Goal: Check status: Check status

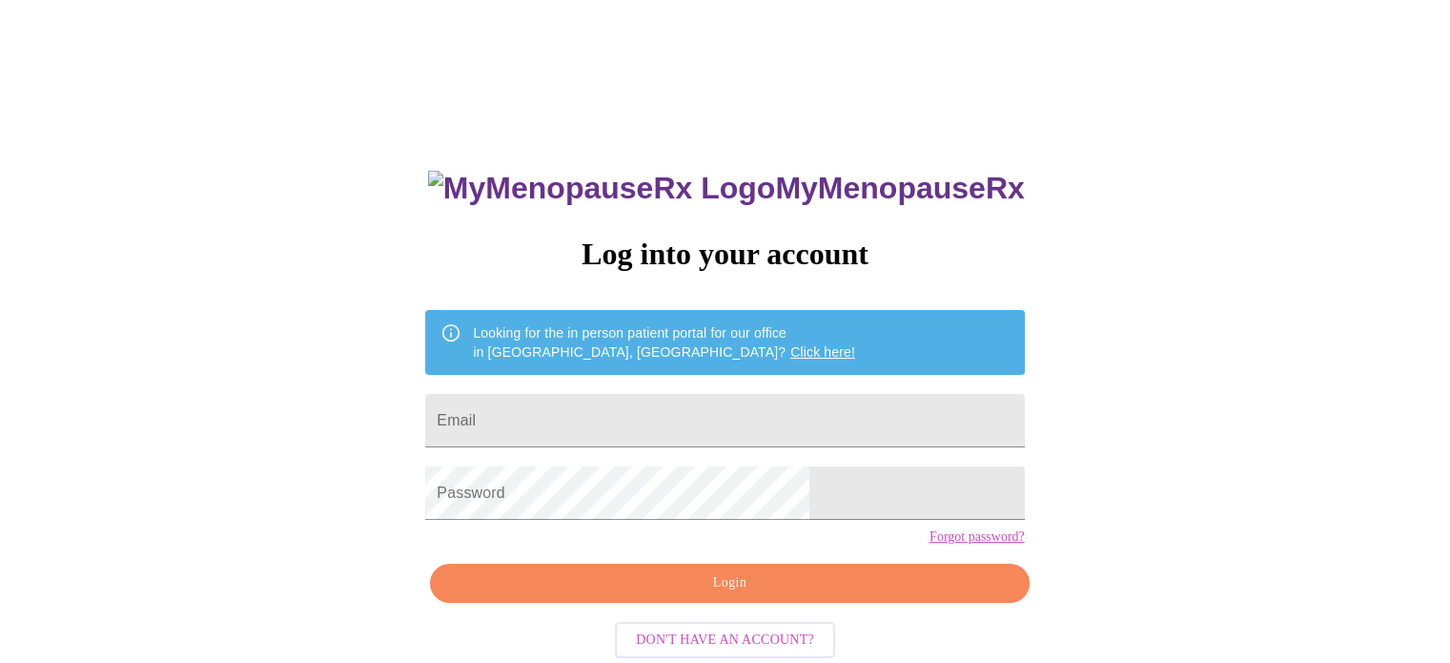
type input "[EMAIL_ADDRESS][DOMAIN_NAME]"
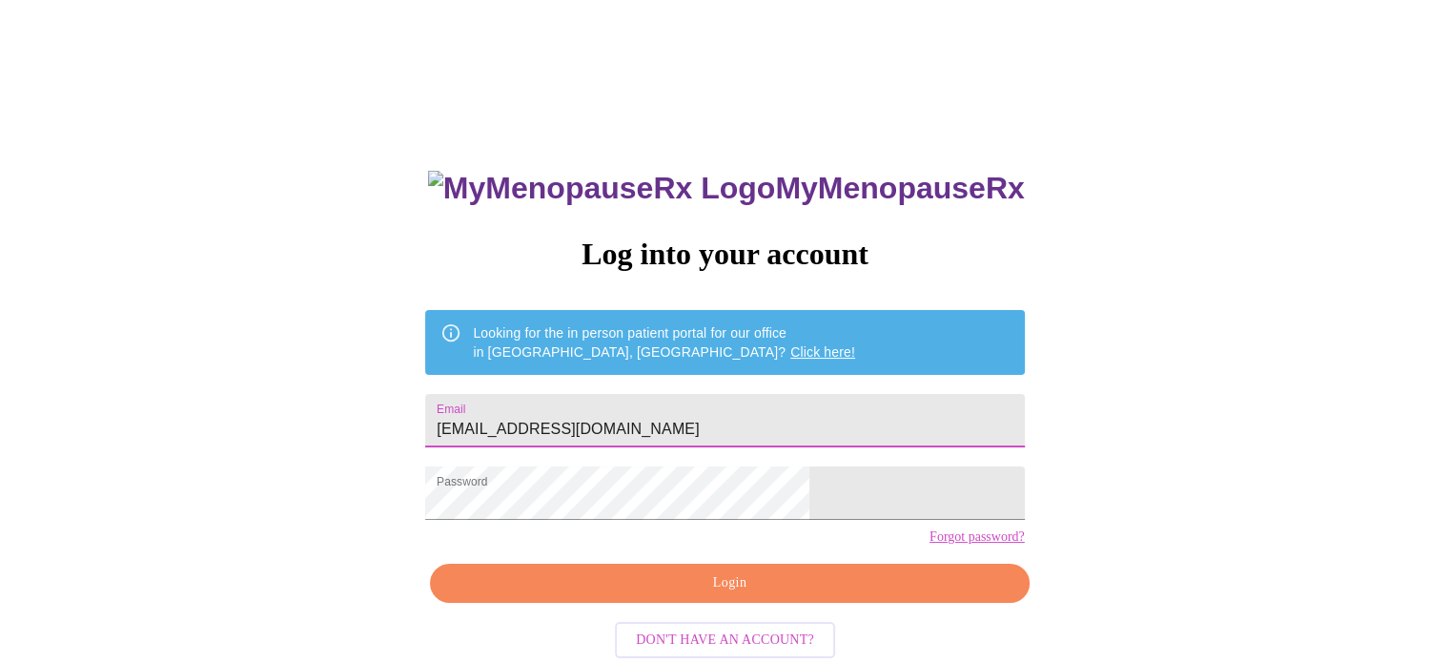
click at [726, 595] on span "Login" at bounding box center [729, 583] width 555 height 24
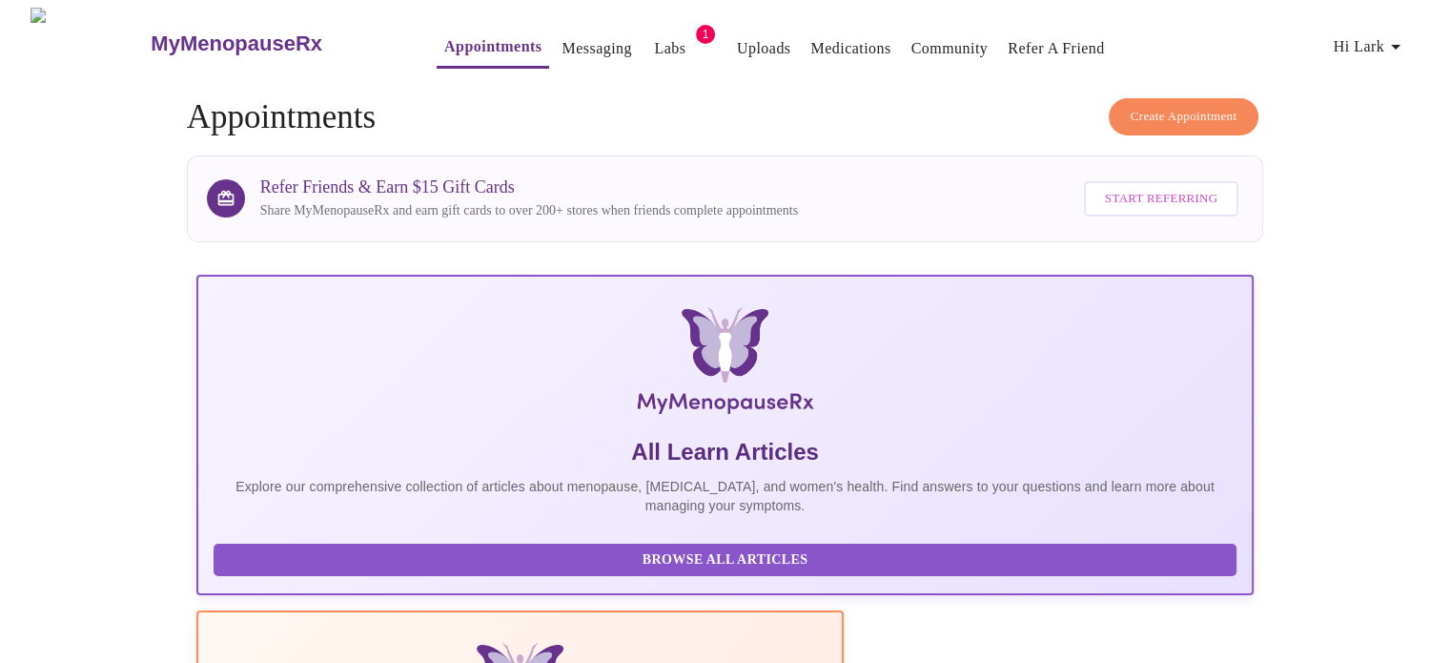
click at [654, 39] on link "Labs" at bounding box center [669, 48] width 31 height 27
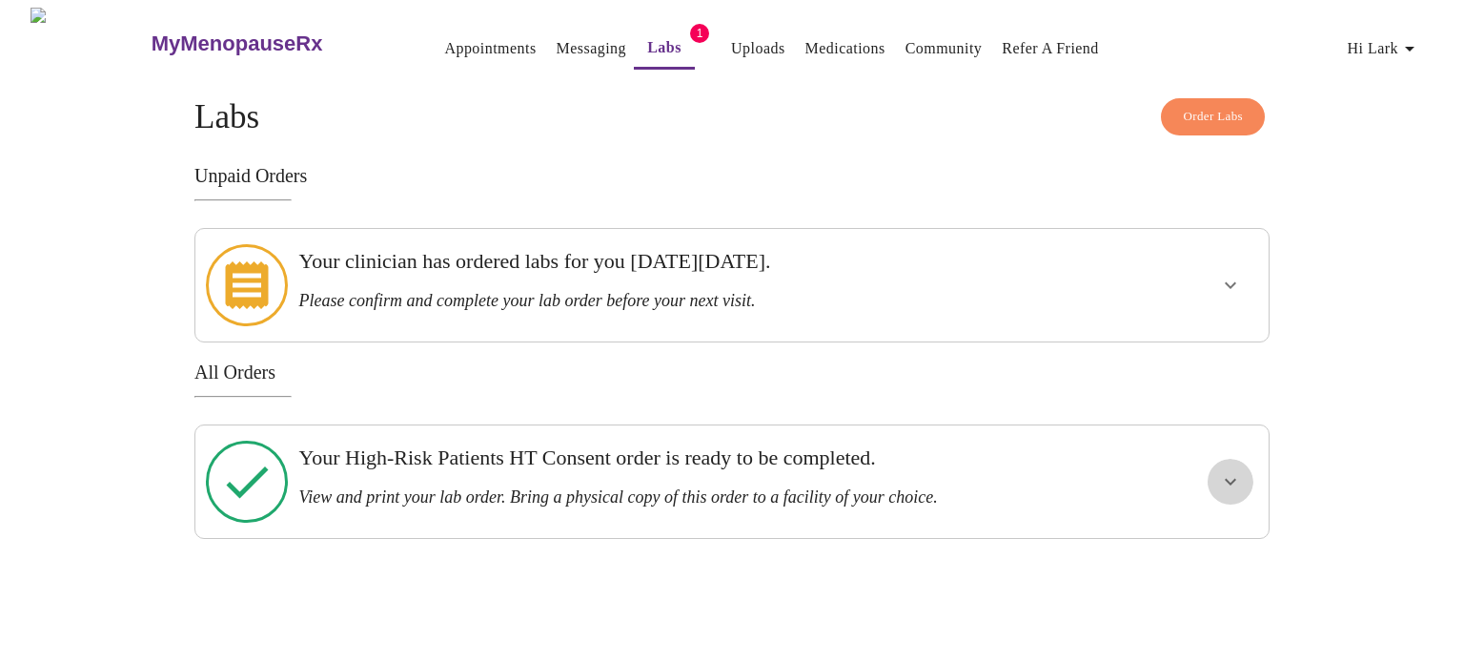
click at [1239, 470] on icon "show more" at bounding box center [1230, 481] width 23 height 23
click at [1181, 539] on span "View Order" at bounding box center [1185, 551] width 86 height 24
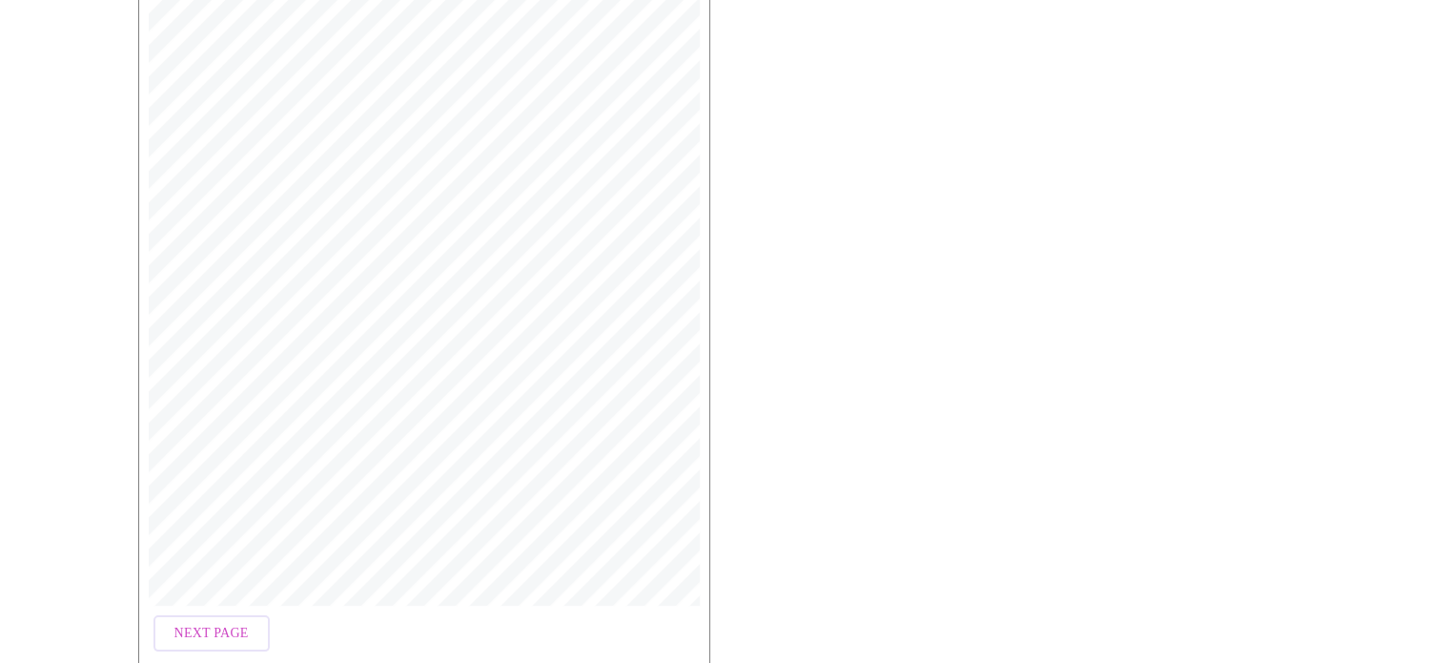
scroll to position [569, 0]
click at [221, 542] on span "Next Page" at bounding box center [211, 541] width 74 height 24
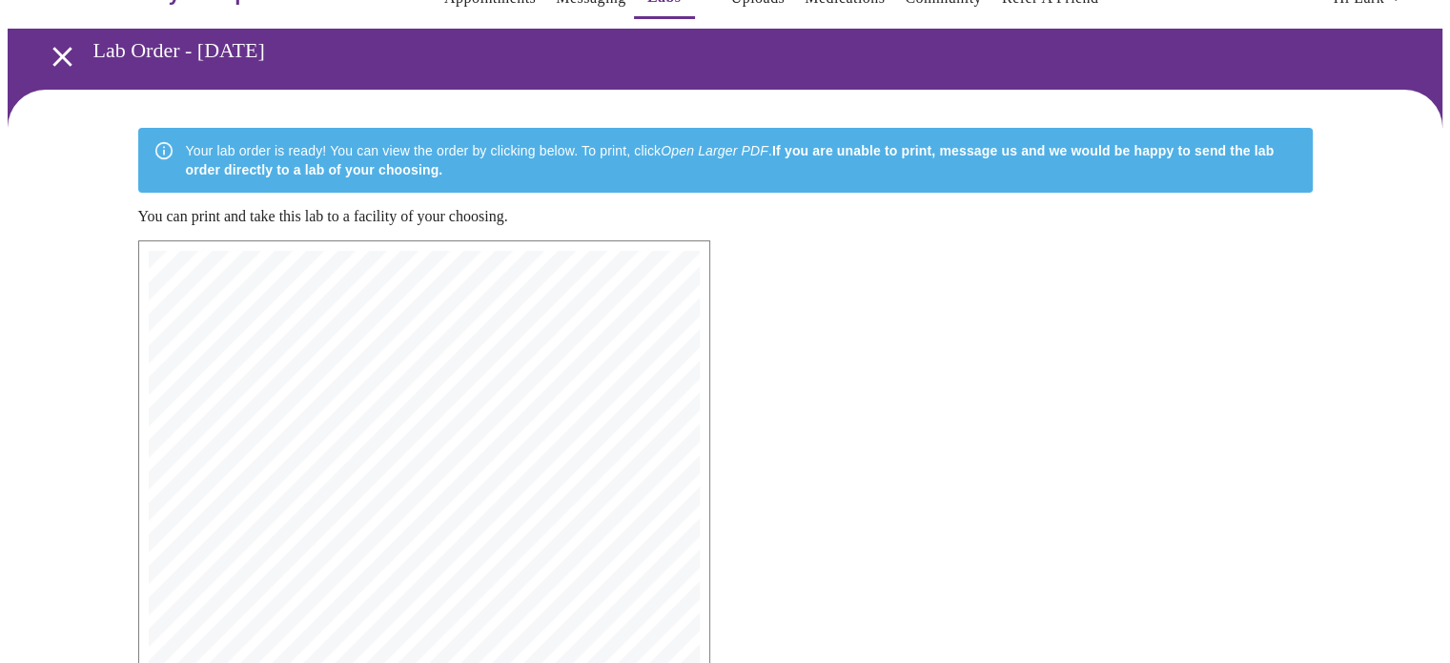
scroll to position [0, 0]
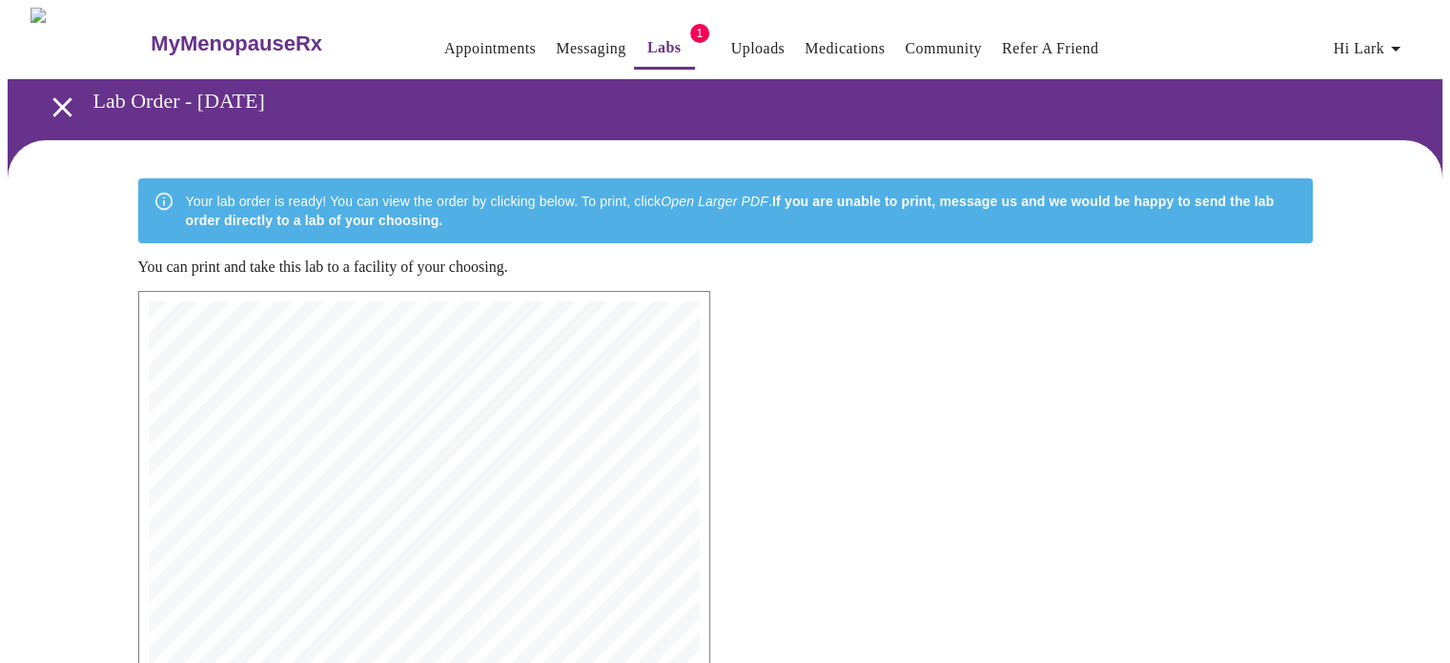
click at [647, 34] on link "Labs" at bounding box center [664, 47] width 34 height 27
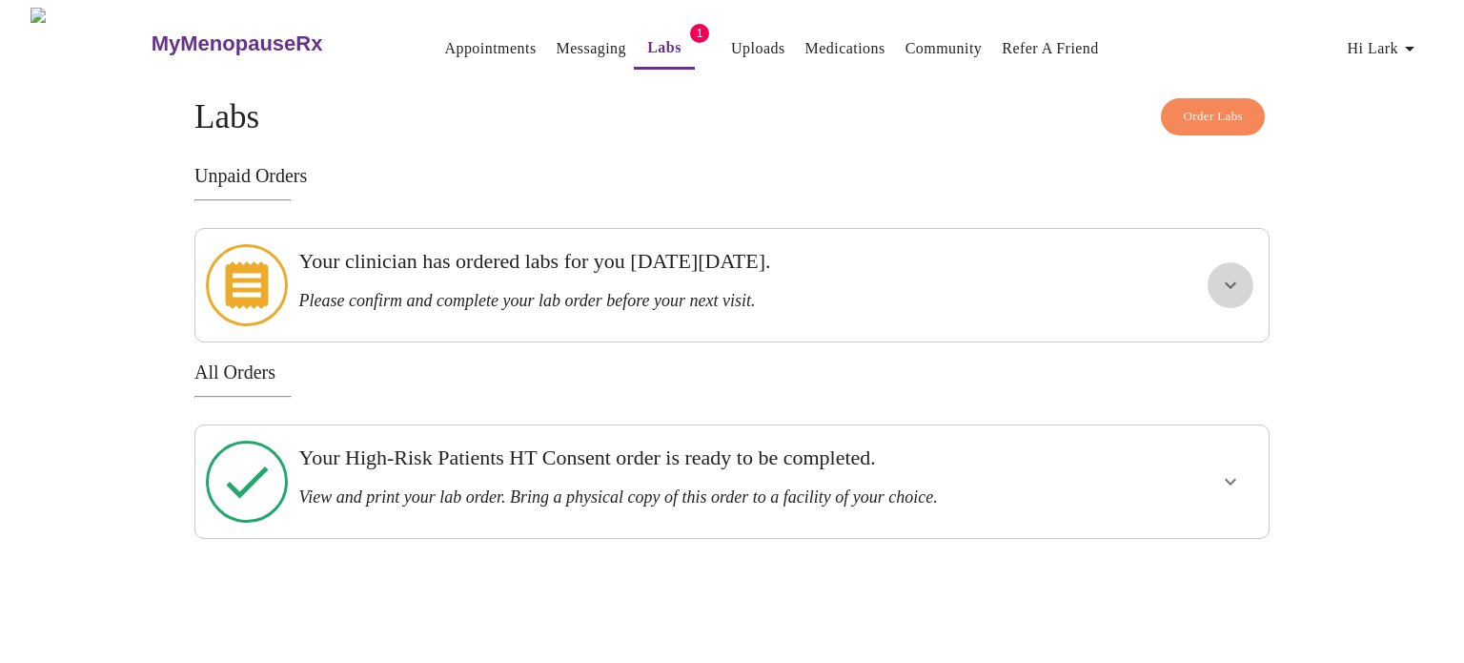
click at [1230, 274] on icon "show more" at bounding box center [1230, 285] width 23 height 23
